Goal: Task Accomplishment & Management: Use online tool/utility

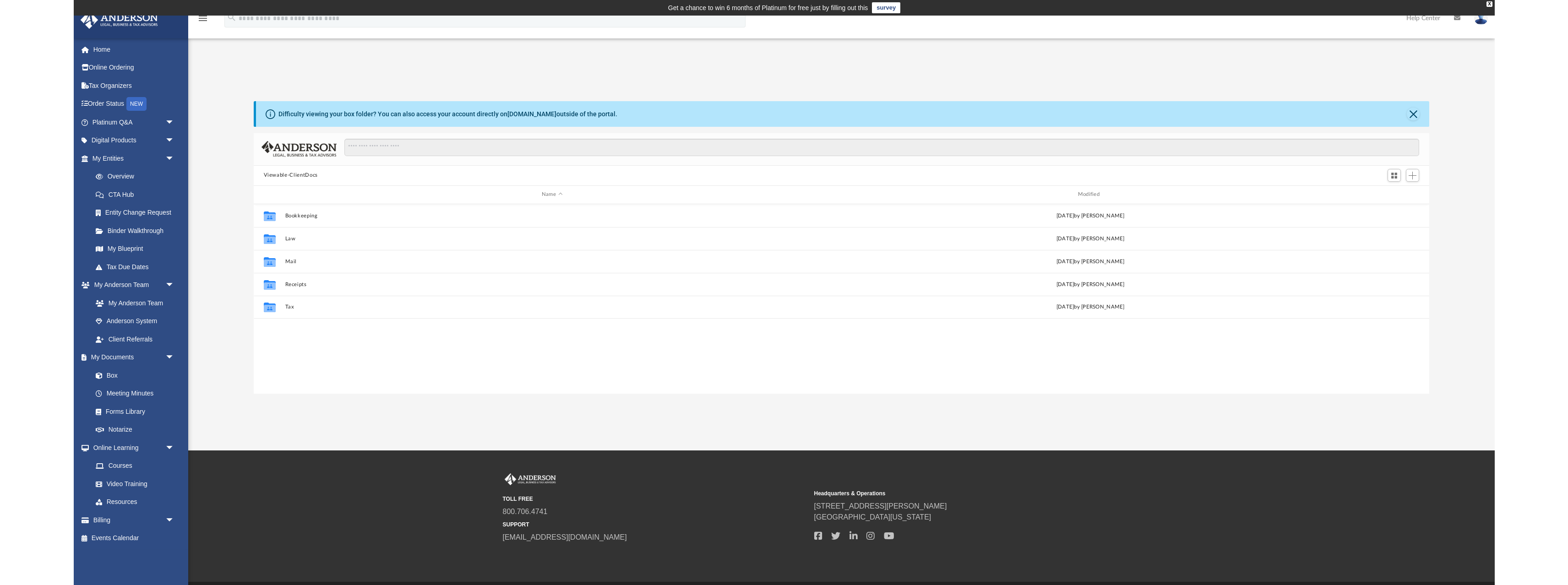
scroll to position [208, 1308]
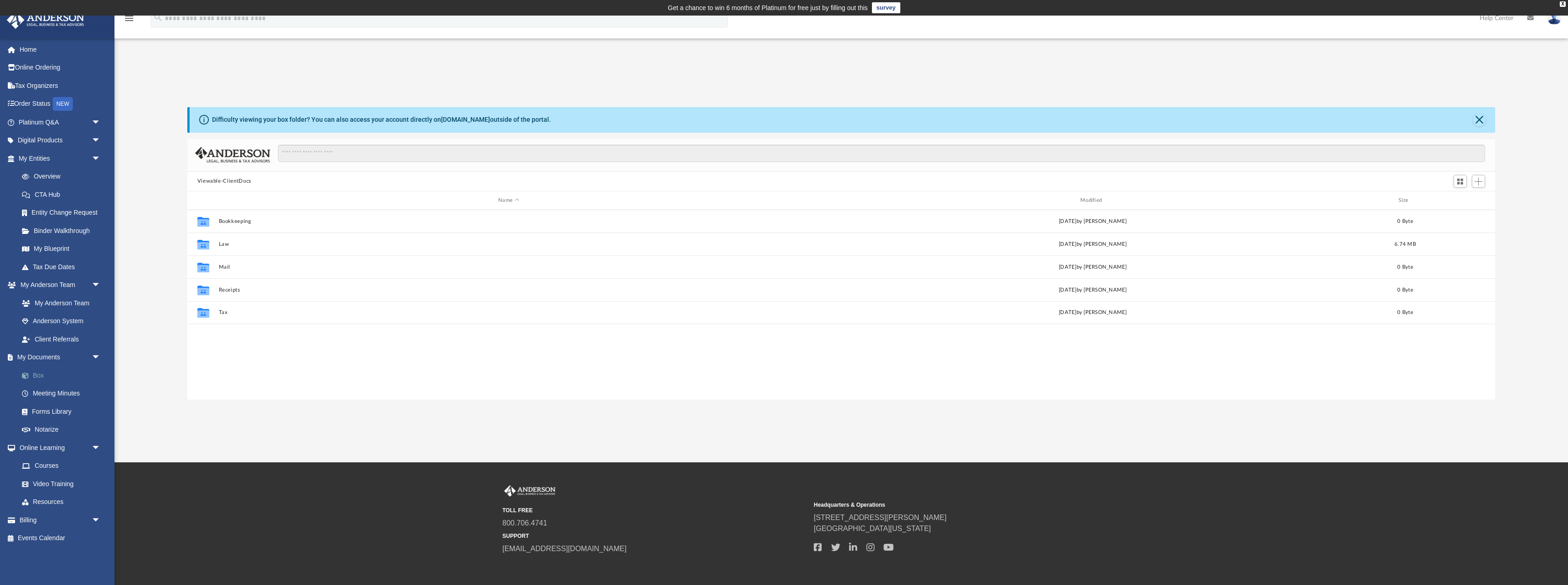
click at [41, 377] on link "Box" at bounding box center [63, 376] width 102 height 18
click at [202, 243] on icon "grid" at bounding box center [203, 246] width 12 height 7
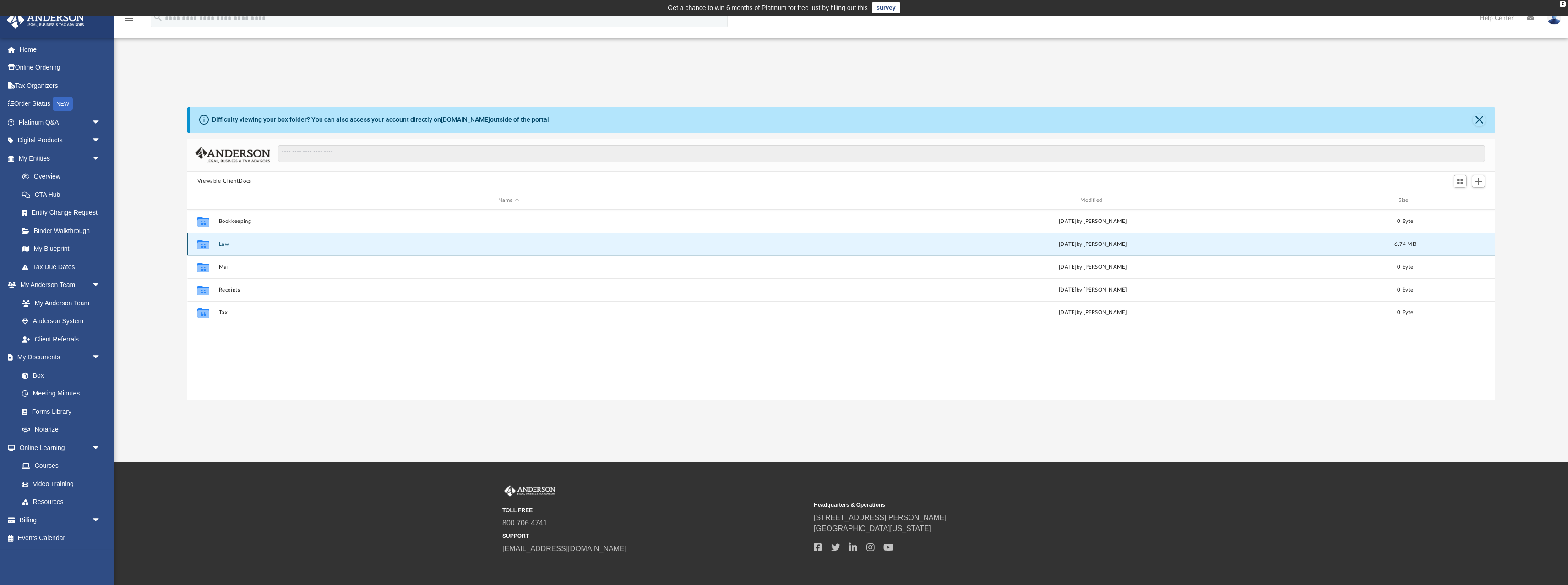
click at [202, 243] on icon "grid" at bounding box center [203, 246] width 12 height 7
click at [244, 244] on button "Law" at bounding box center [508, 244] width 580 height 6
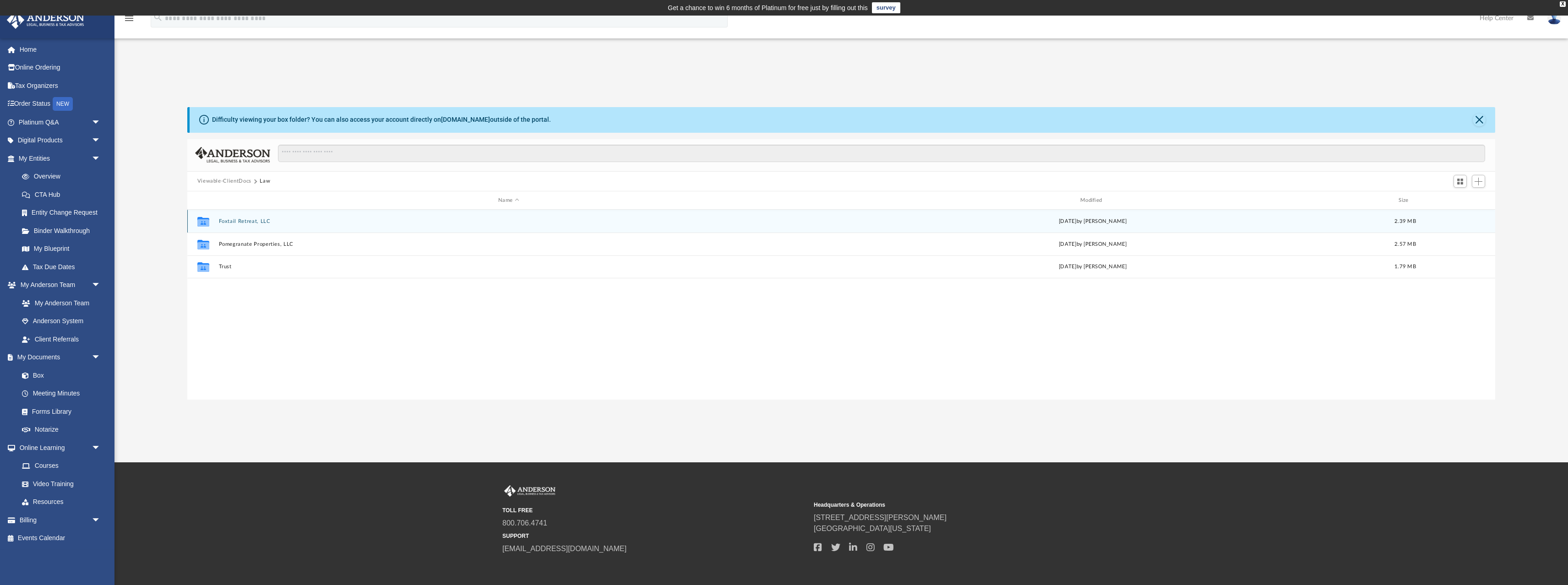
click at [239, 222] on button "Foxtail Retreat, LLC" at bounding box center [508, 222] width 580 height 6
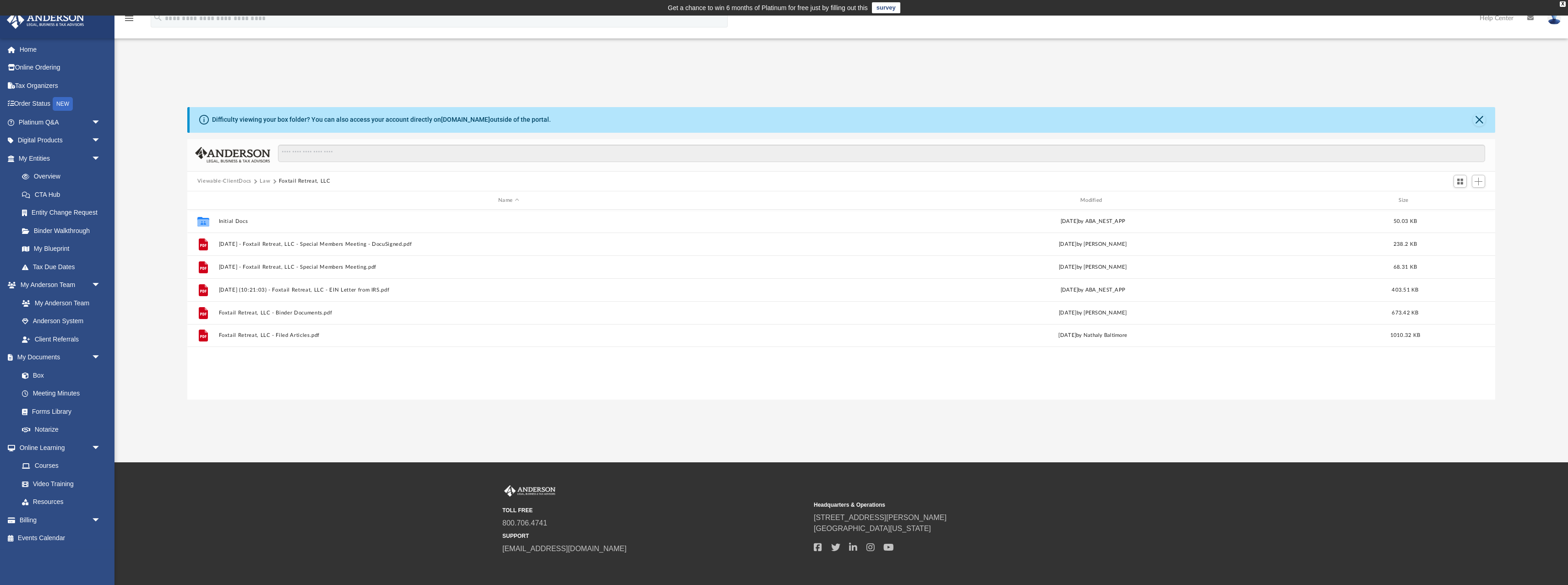
click at [265, 182] on button "Law" at bounding box center [265, 181] width 10 height 9
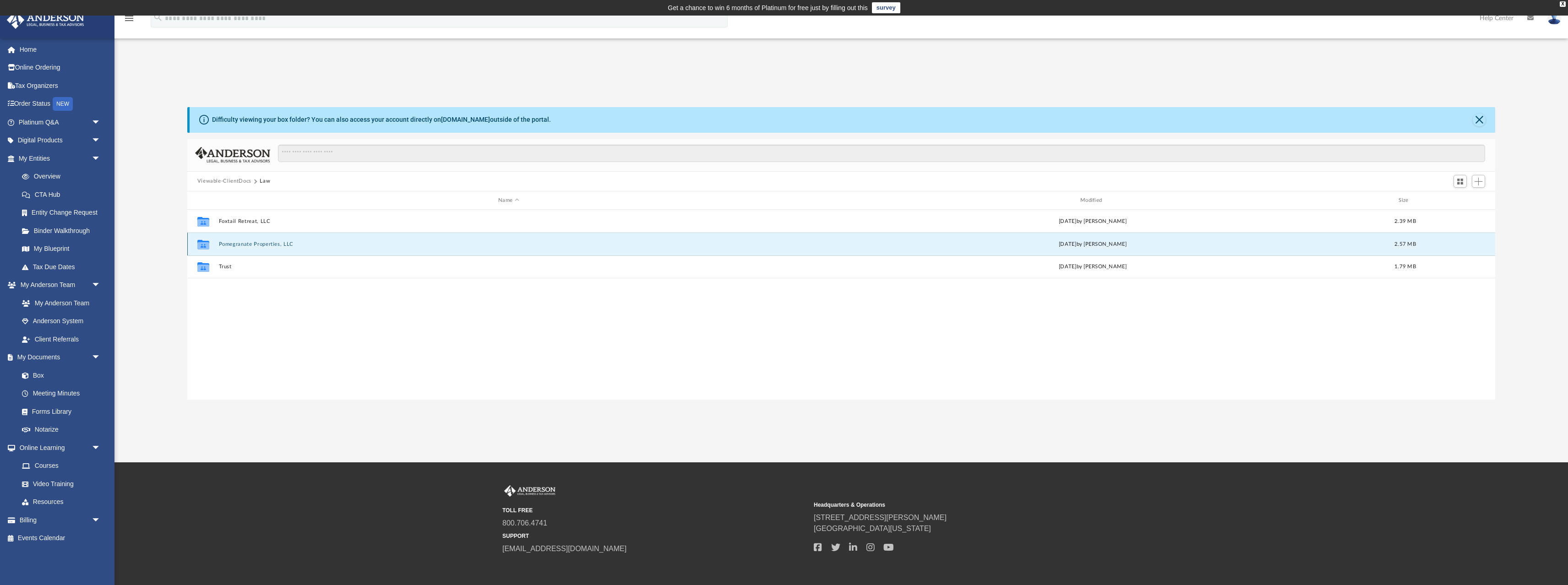
click at [238, 242] on button "Pomegranate Properties, LLC" at bounding box center [508, 244] width 580 height 6
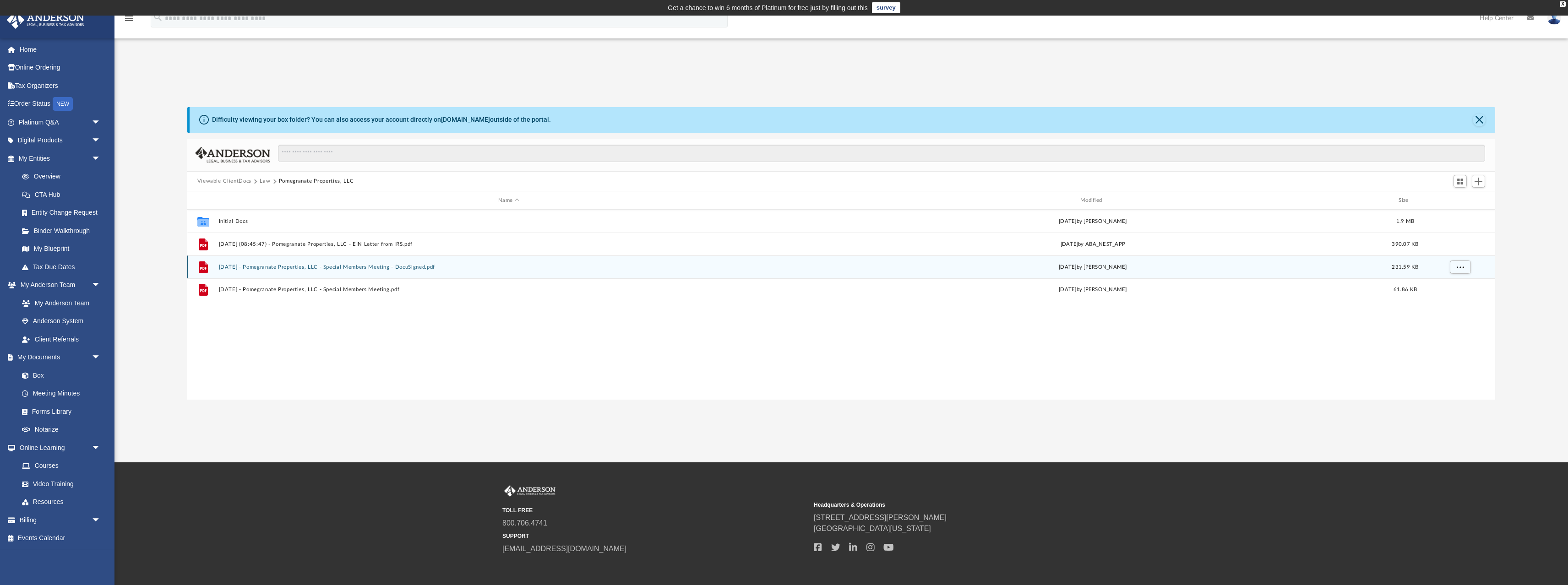
click at [273, 266] on button "[DATE] - Pomegranate Properties, LLC - Special Members Meeting - DocuSigned.pdf" at bounding box center [508, 267] width 580 height 6
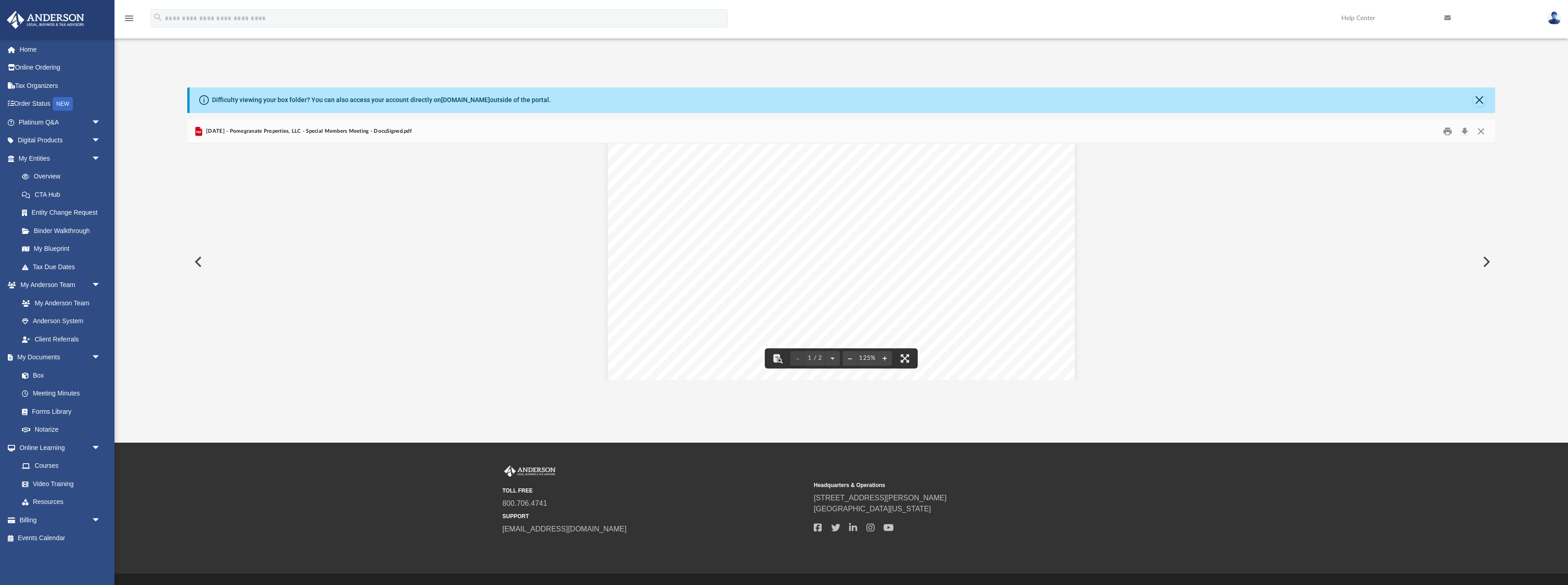
scroll to position [205, 0]
